Goal: Task Accomplishment & Management: Use online tool/utility

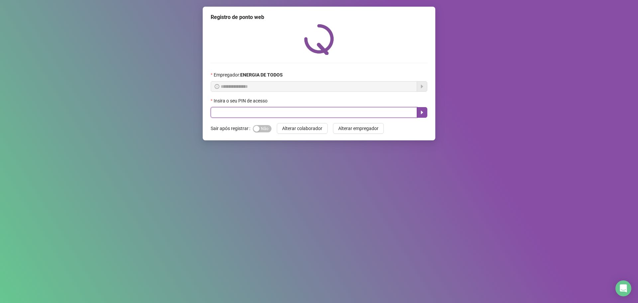
drag, startPoint x: 281, startPoint y: 110, endPoint x: 297, endPoint y: 105, distance: 16.8
click at [282, 110] on input "text" at bounding box center [314, 112] width 206 height 11
type input "*****"
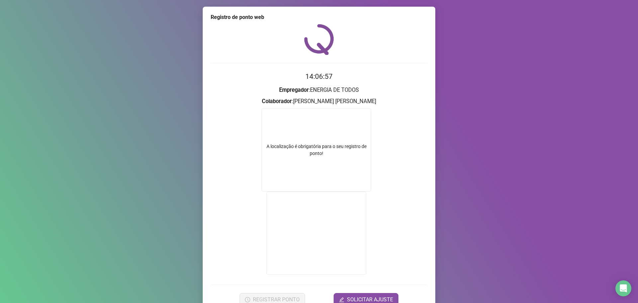
scroll to position [33, 0]
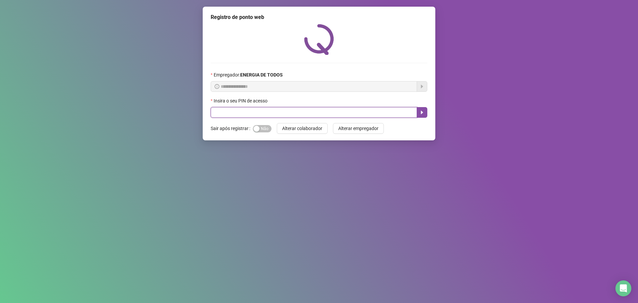
click at [296, 113] on input "text" at bounding box center [314, 112] width 206 height 11
type input "*****"
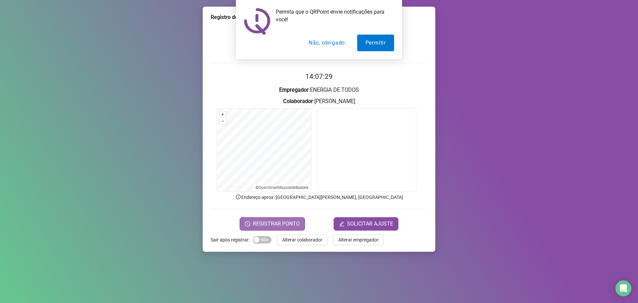
click at [255, 225] on span "REGISTRAR PONTO" at bounding box center [276, 224] width 47 height 8
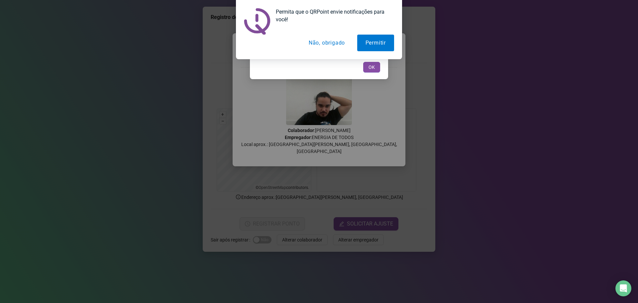
drag, startPoint x: 320, startPoint y: 39, endPoint x: 347, endPoint y: 55, distance: 31.3
click at [321, 39] on button "Não, obrigado" at bounding box center [327, 43] width 53 height 17
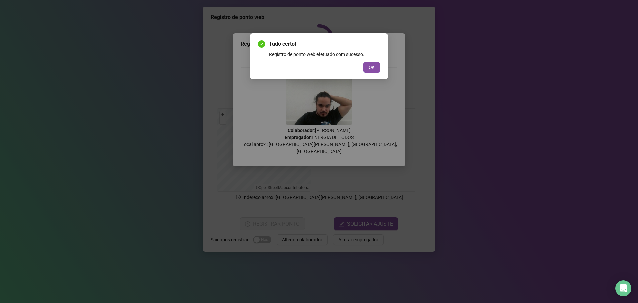
click at [538, 95] on div "Tudo certo! Registro de ponto web efetuado com sucesso. OK" at bounding box center [319, 151] width 638 height 303
click at [374, 68] on span "OK" at bounding box center [372, 67] width 6 height 7
